Goal: Check status: Check status

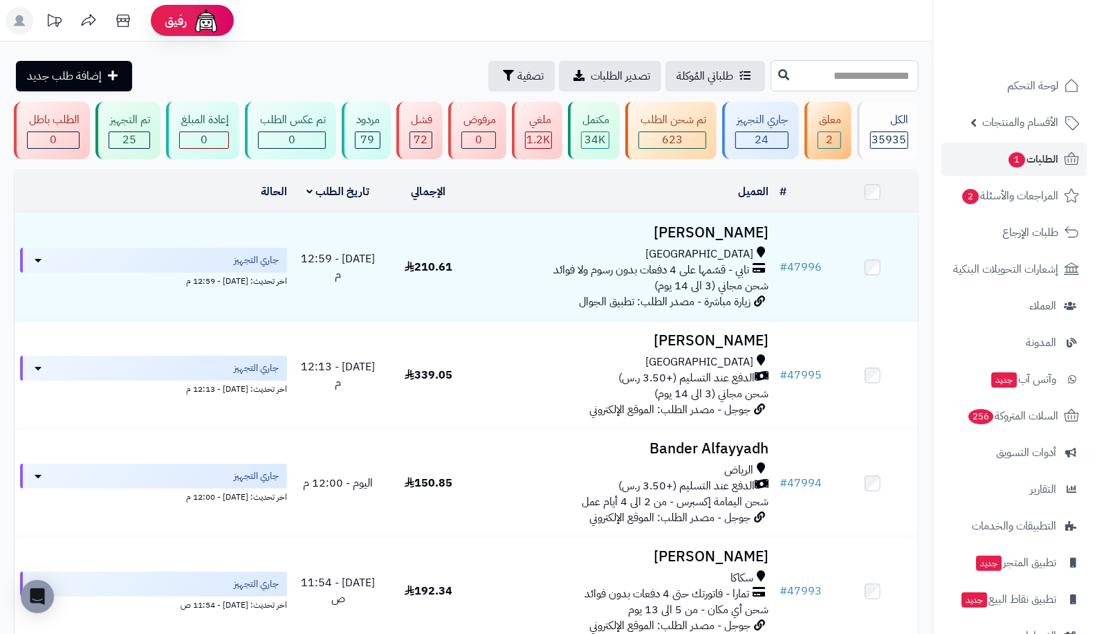
click at [771, 71] on input "text" at bounding box center [845, 75] width 148 height 31
type input "*****"
click at [774, 82] on button at bounding box center [784, 75] width 21 height 26
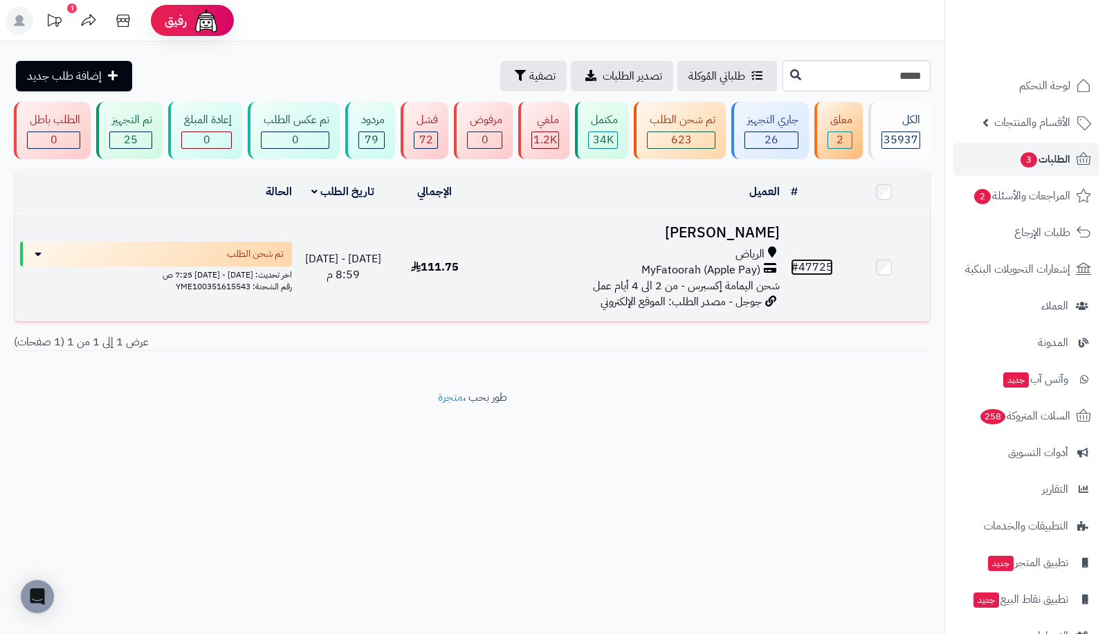
click at [814, 262] on link "# 47725" at bounding box center [812, 267] width 42 height 17
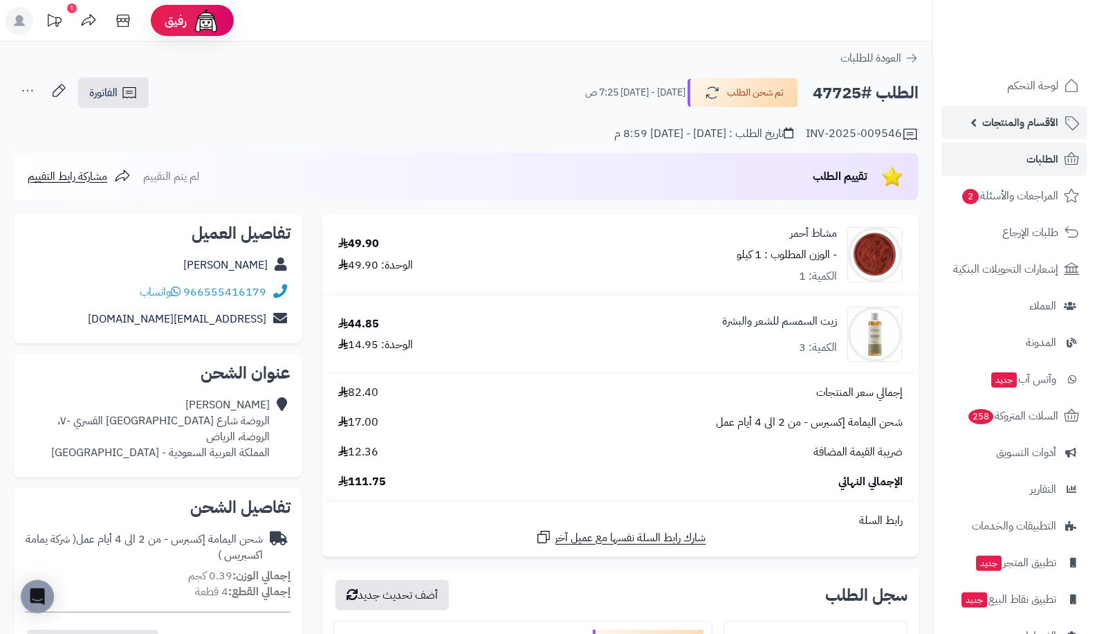
click at [1025, 127] on span "الأقسام والمنتجات" at bounding box center [1020, 122] width 76 height 19
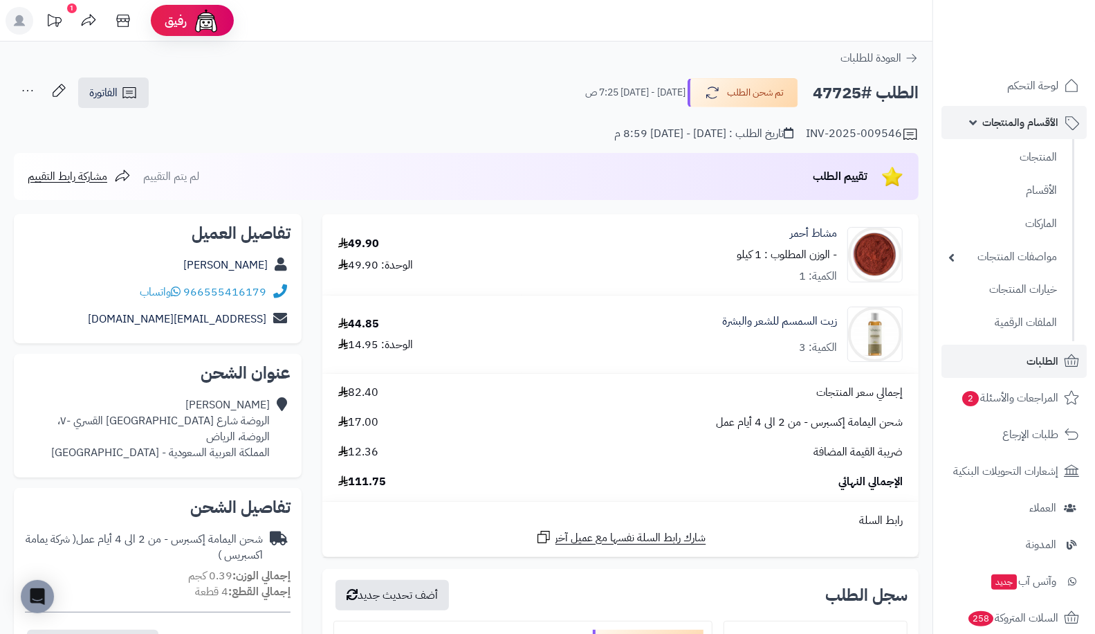
click at [996, 126] on span "الأقسام والمنتجات" at bounding box center [1020, 122] width 76 height 19
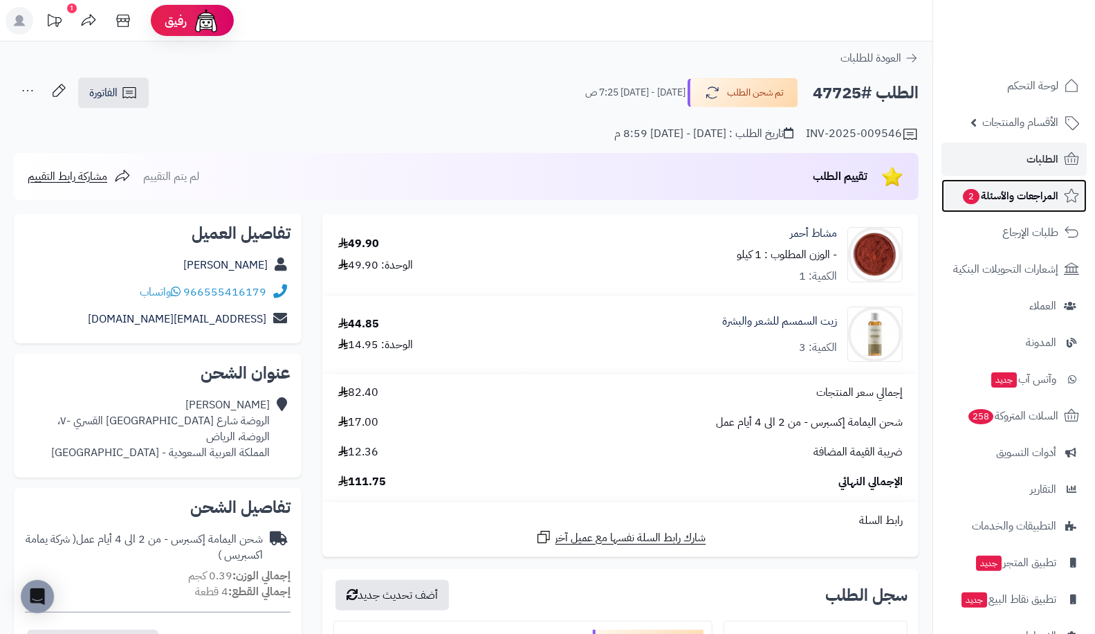
click at [1016, 190] on span "المراجعات والأسئلة 2" at bounding box center [1010, 195] width 97 height 19
click at [1034, 161] on span "الطلبات" at bounding box center [1043, 158] width 32 height 19
